Goal: Navigation & Orientation: Find specific page/section

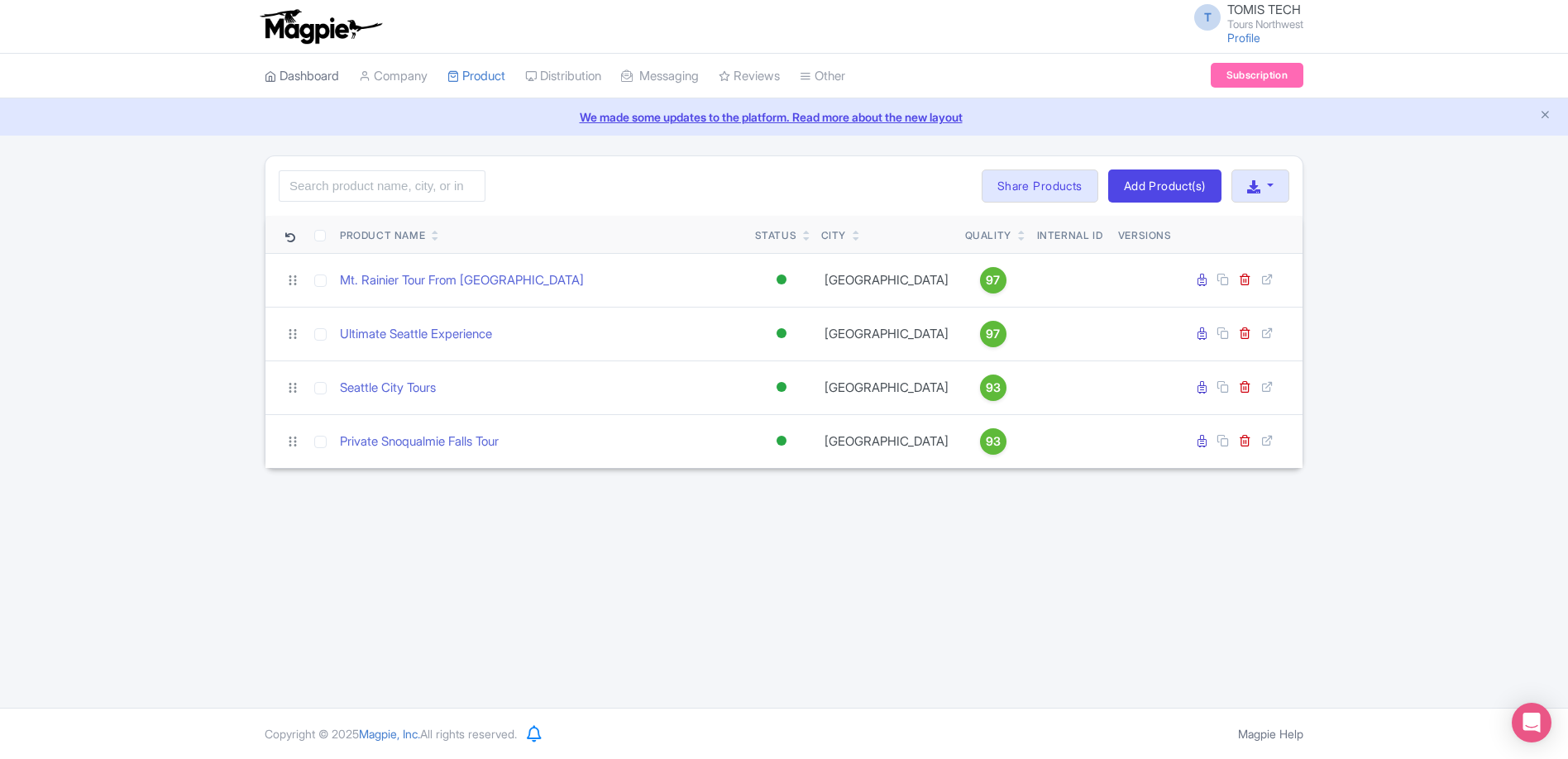
click at [315, 79] on link "Dashboard" at bounding box center [302, 77] width 74 height 46
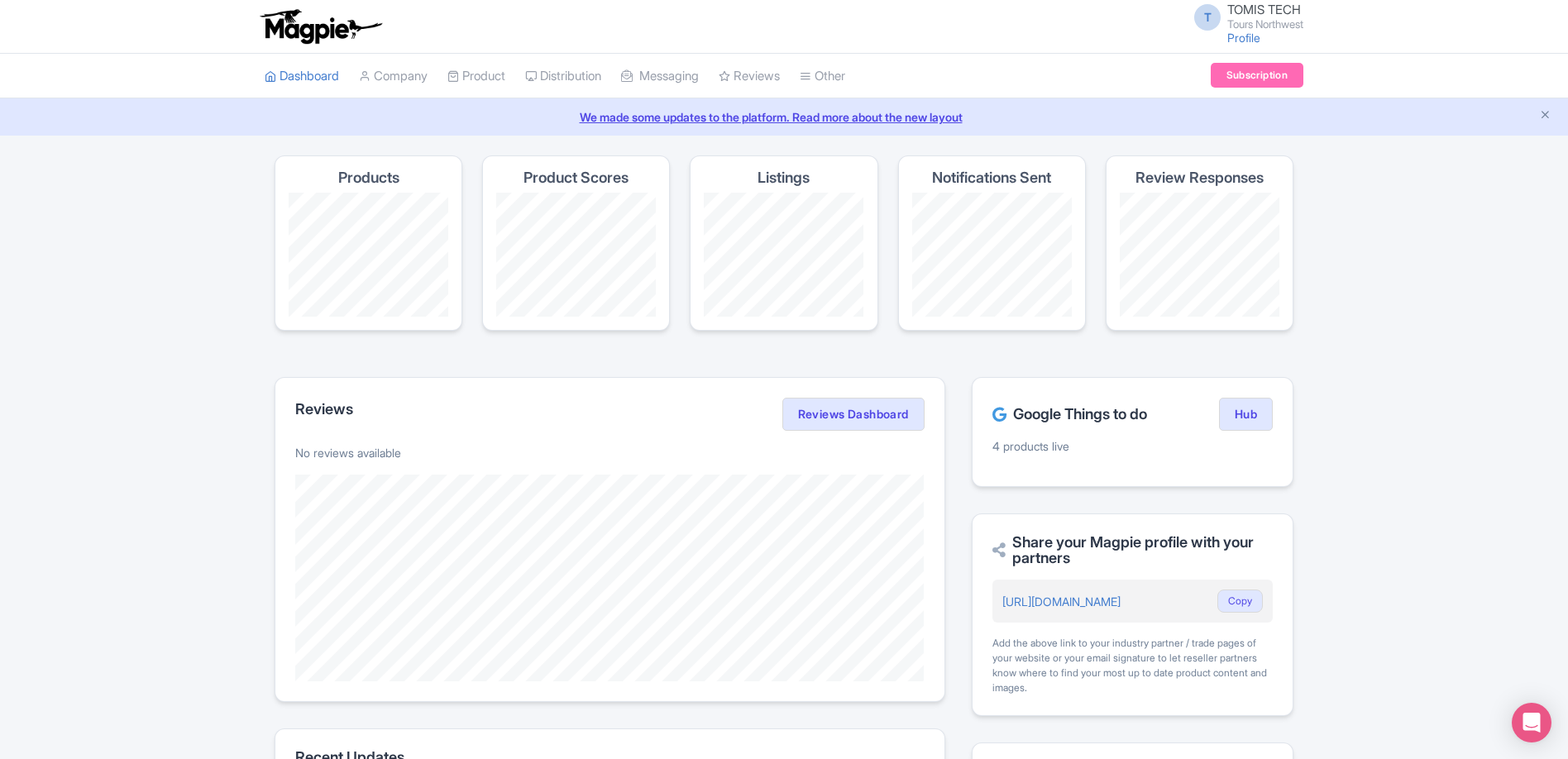
click at [304, 36] on img at bounding box center [321, 26] width 129 height 36
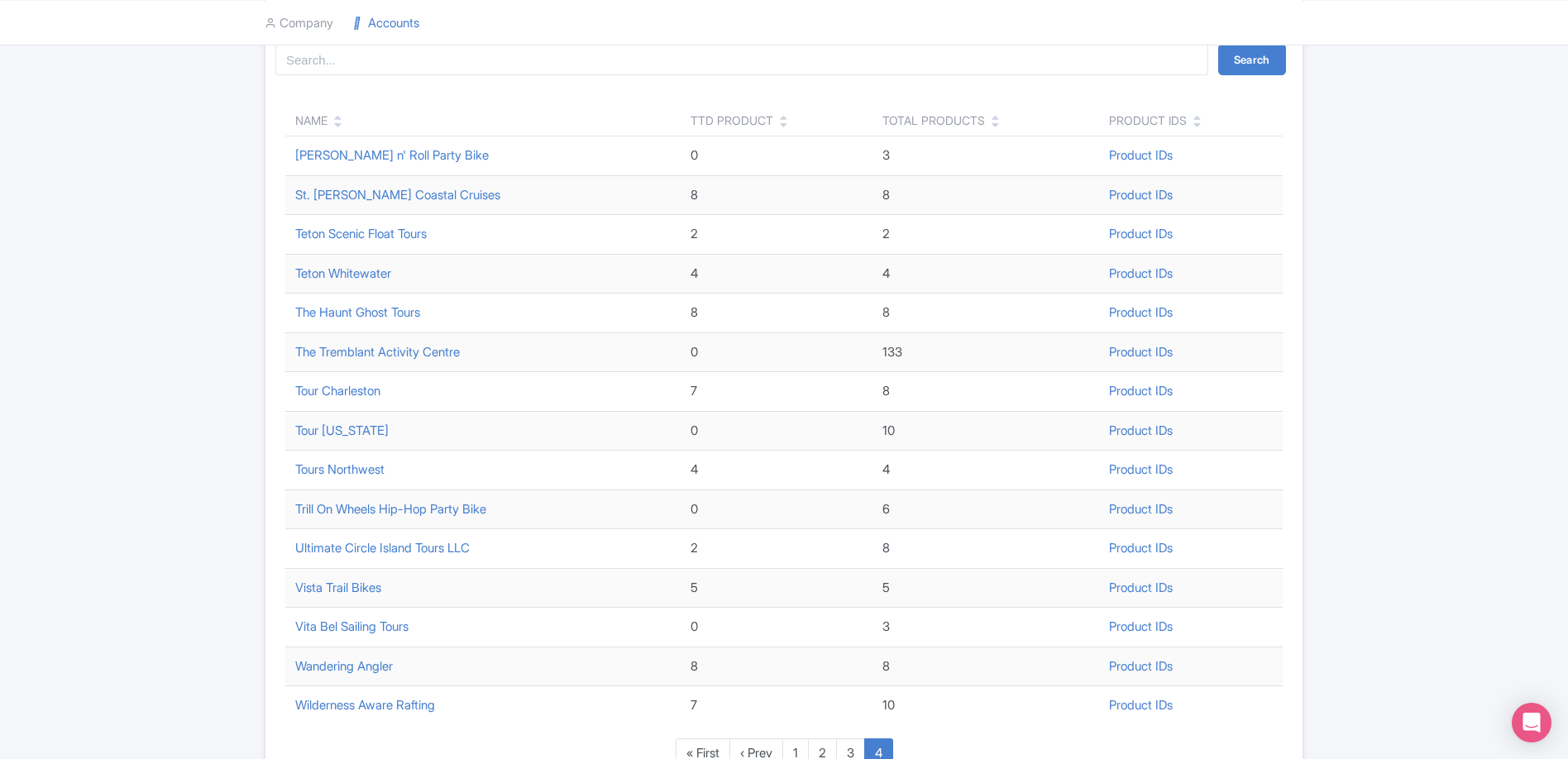
scroll to position [281, 0]
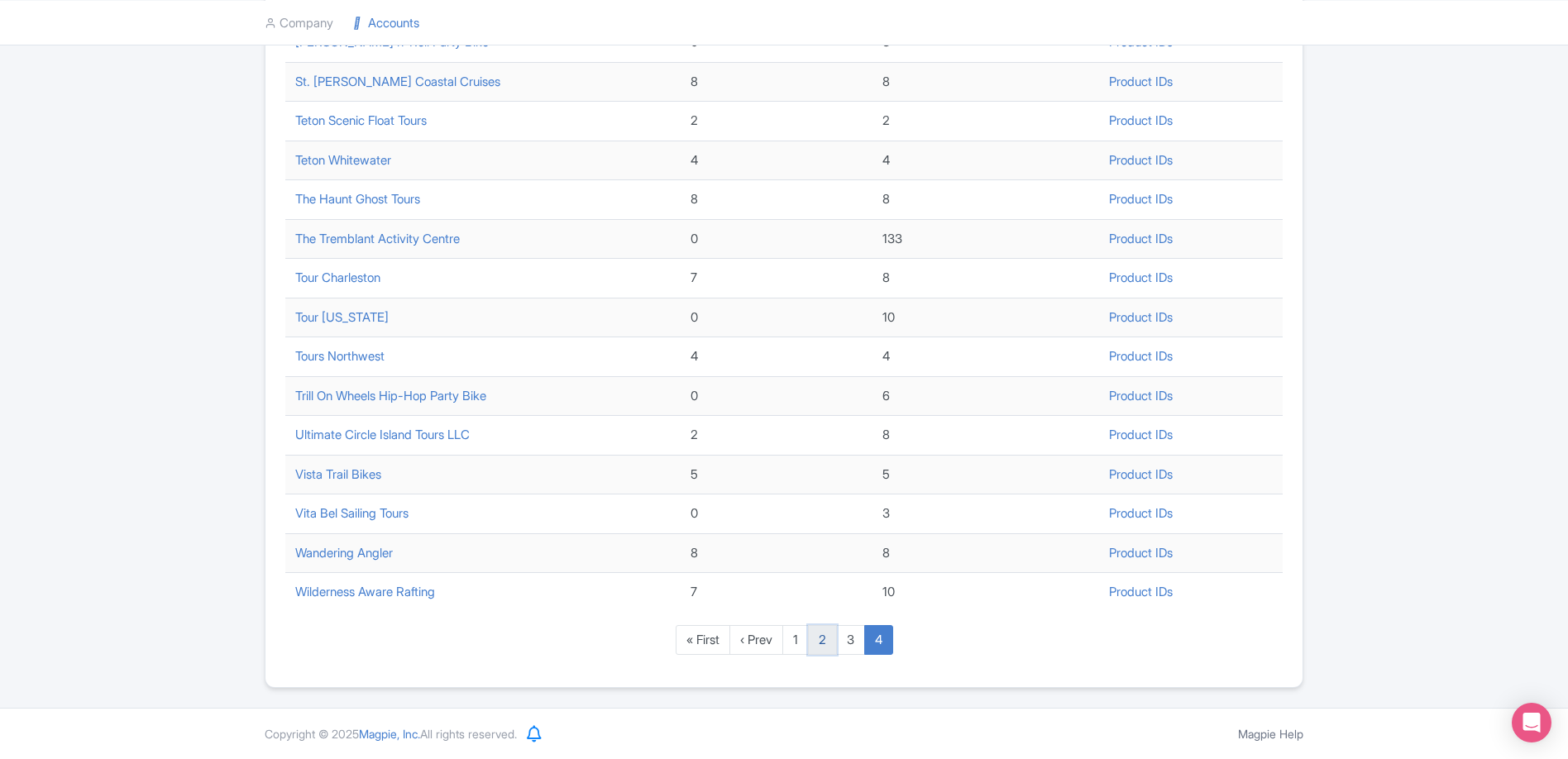
click at [821, 634] on link "2" at bounding box center [822, 640] width 29 height 30
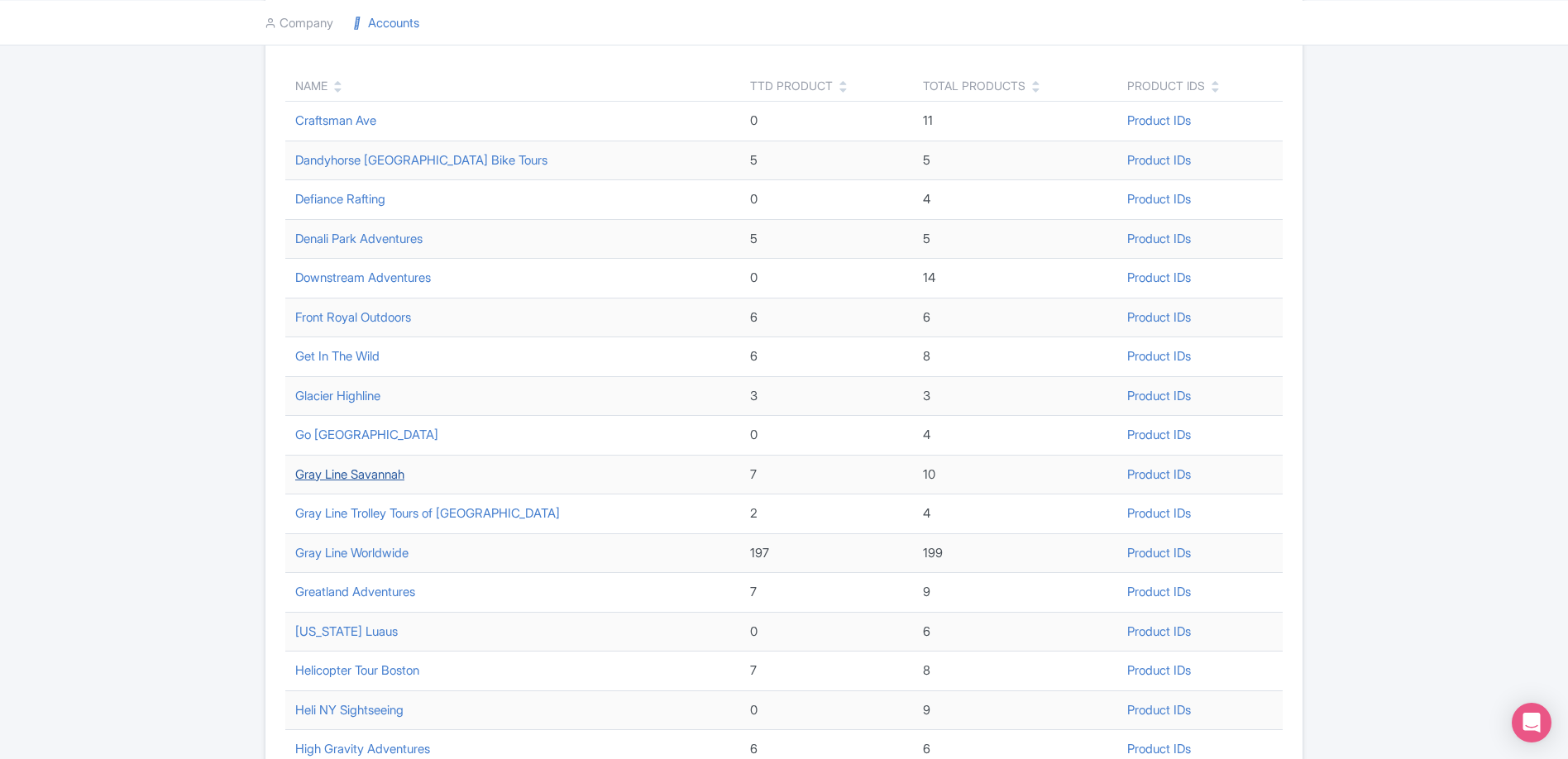
scroll to position [219, 0]
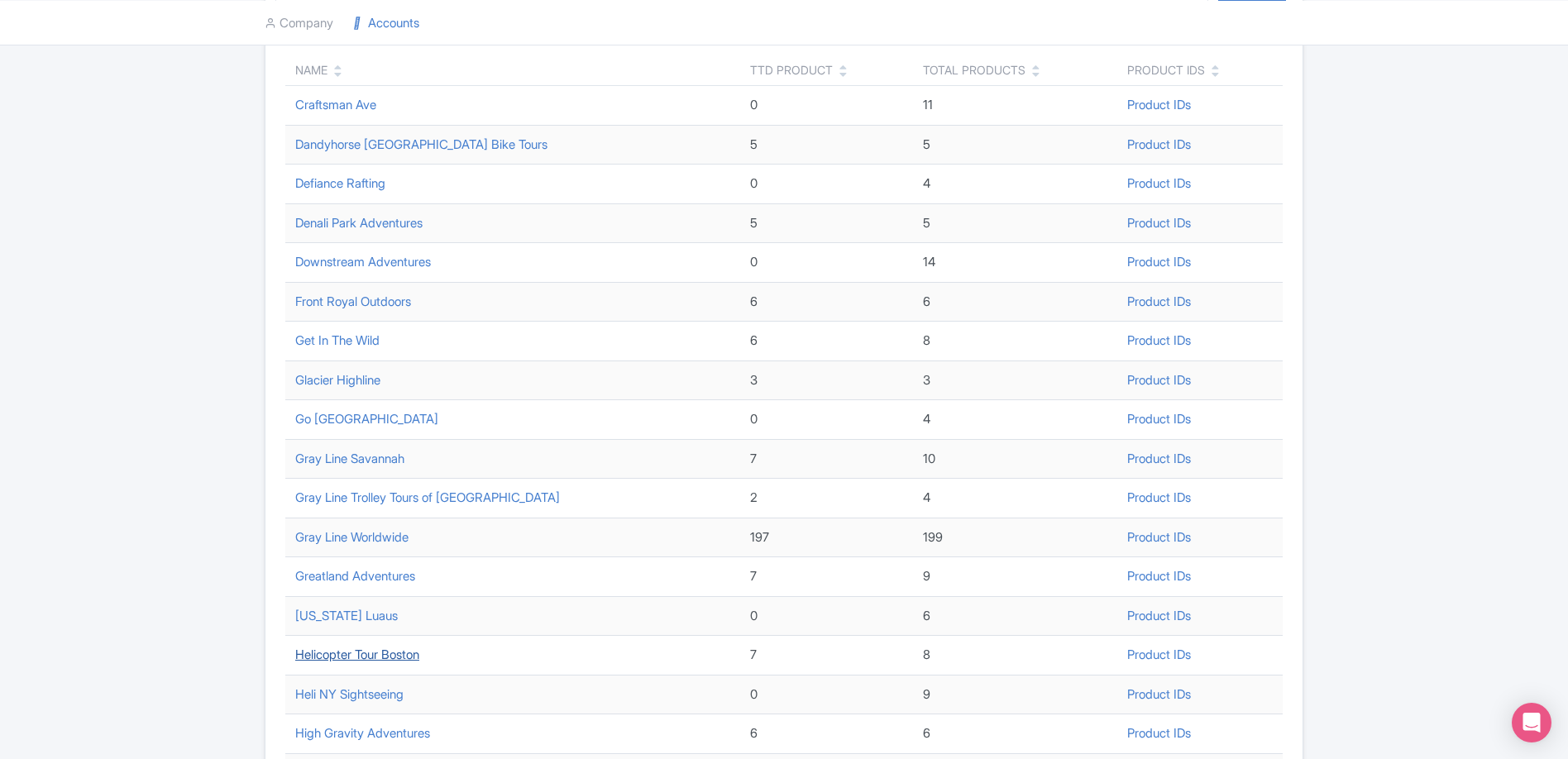
click at [361, 657] on link "Helicopter Tour Boston" at bounding box center [357, 654] width 124 height 16
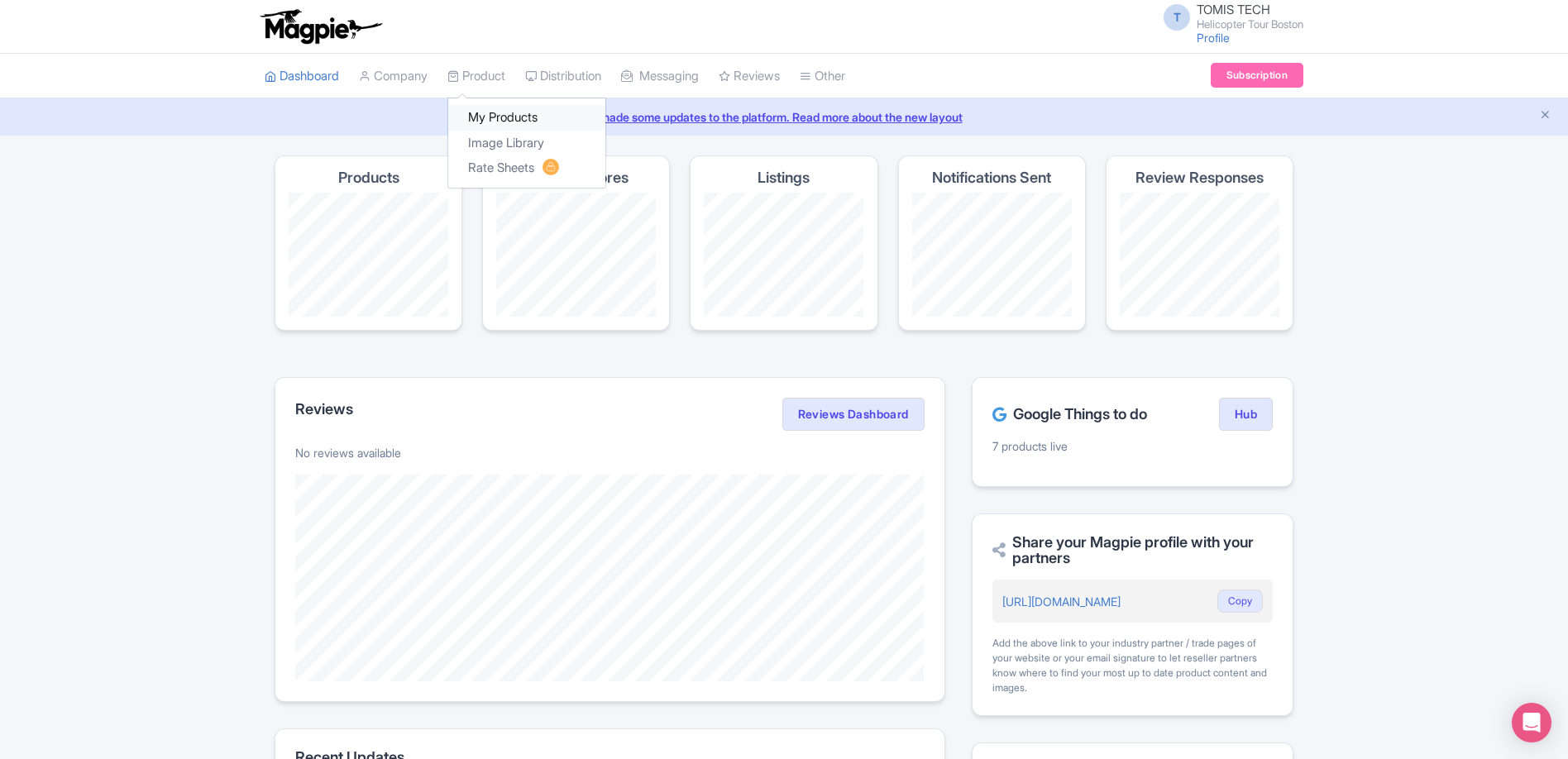
click at [497, 114] on link "My Products" at bounding box center [527, 117] width 157 height 25
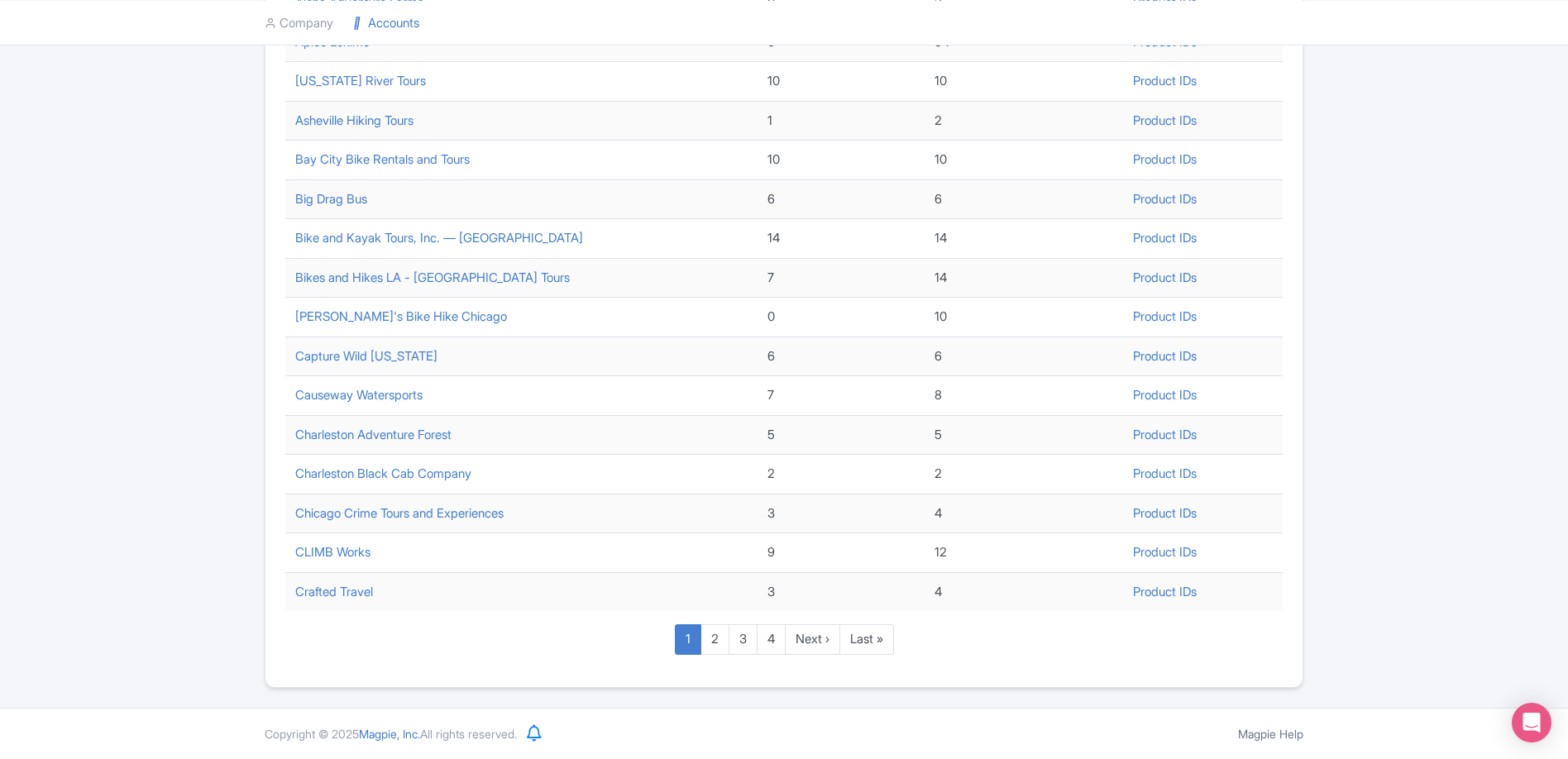
scroll to position [478, 0]
